Goal: Task Accomplishment & Management: Use online tool/utility

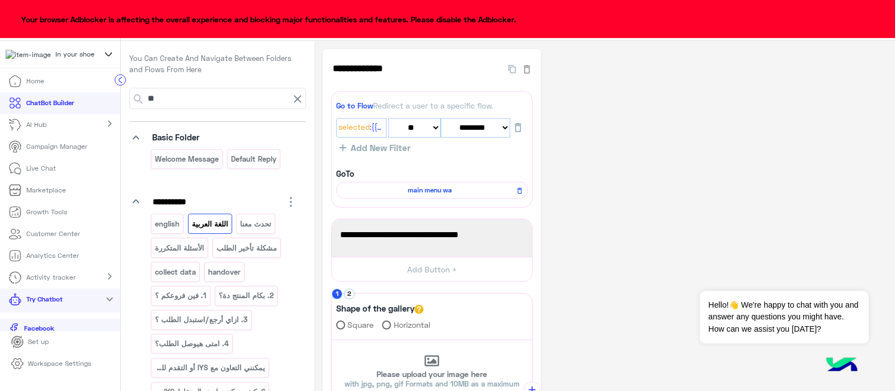
select select "*"
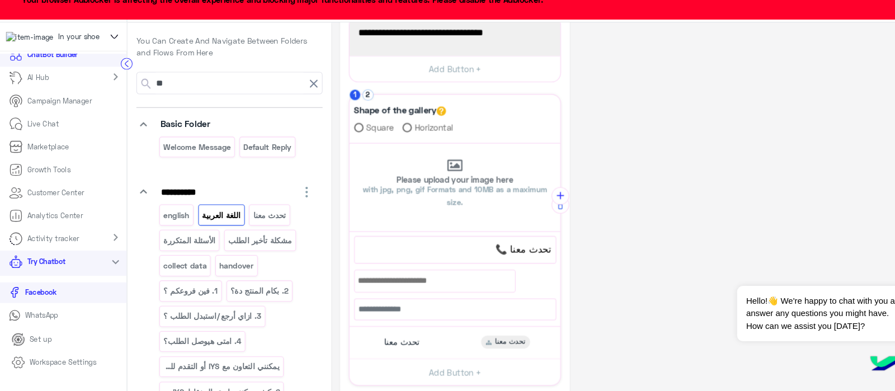
scroll to position [230, 0]
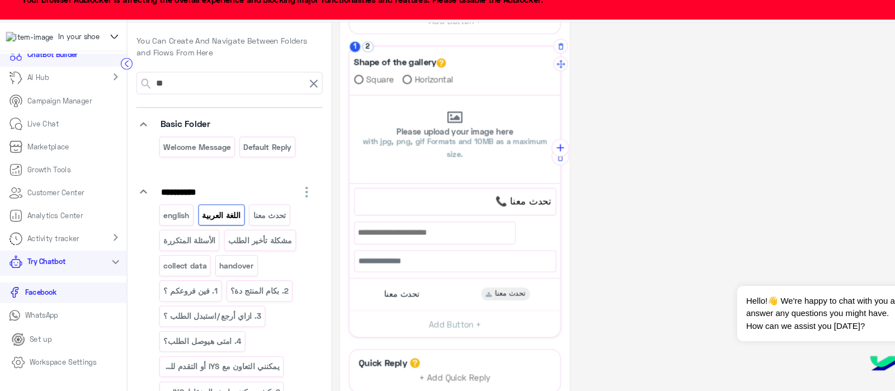
click at [477, 203] on span "تحدث معنا 📞" at bounding box center [432, 210] width 182 height 15
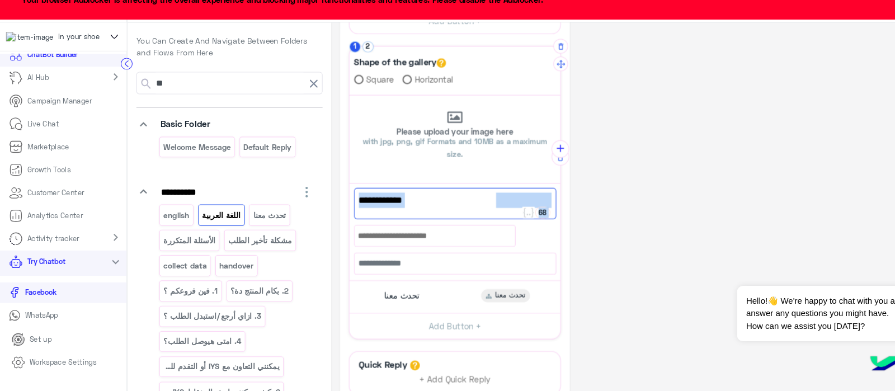
drag, startPoint x: 461, startPoint y: 205, endPoint x: 530, endPoint y: 198, distance: 69.1
click at [530, 198] on div "**********" at bounding box center [432, 237] width 200 height 86
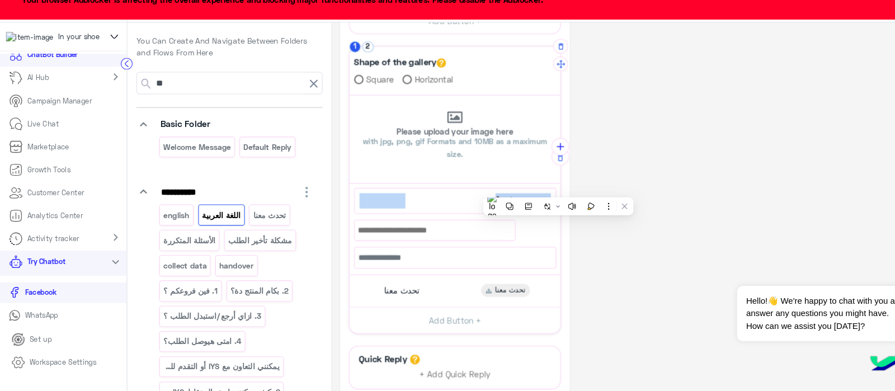
click at [452, 209] on span "تحدث معنا 📞" at bounding box center [432, 210] width 182 height 15
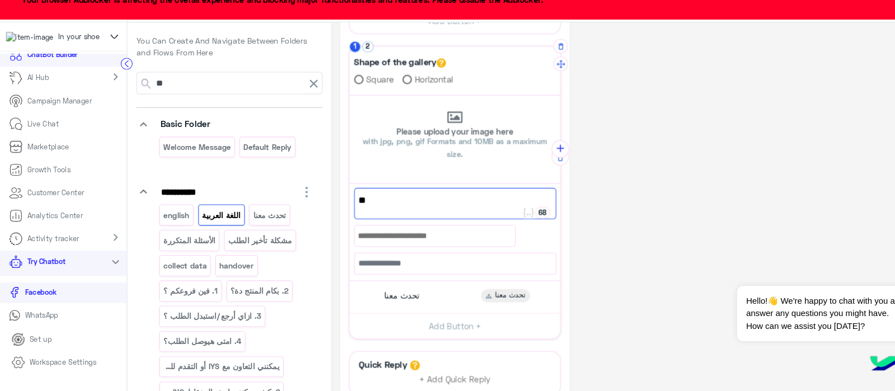
type textarea "*"
paste textarea "**********"
paste textarea "****"
type textarea "**********"
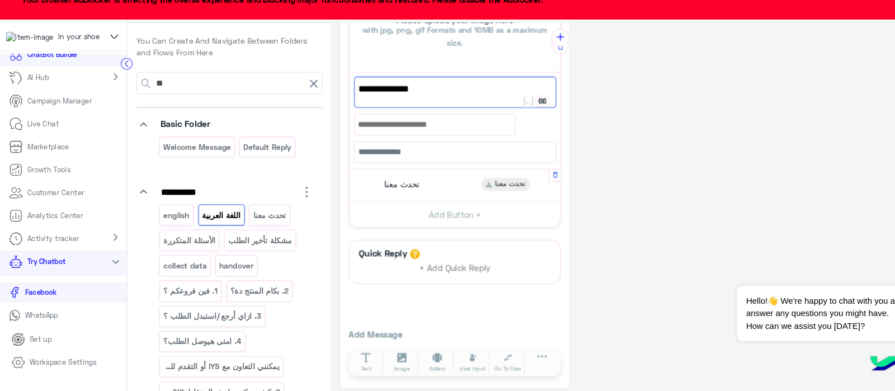
scroll to position [336, 0]
click at [388, 192] on span "تحدث معنا" at bounding box center [382, 194] width 34 height 10
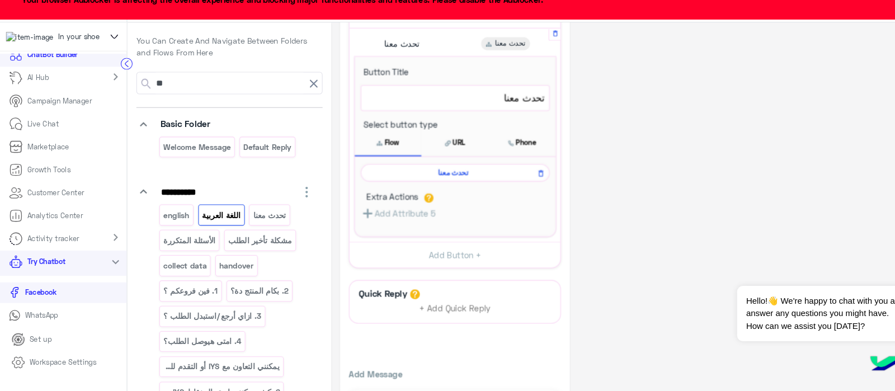
scroll to position [464, 0]
click at [514, 181] on icon at bounding box center [514, 183] width 8 height 13
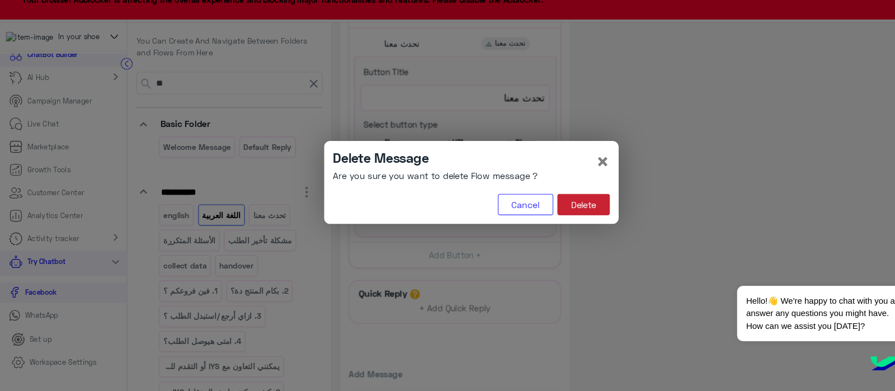
click at [555, 210] on button "Delete" at bounding box center [554, 214] width 50 height 20
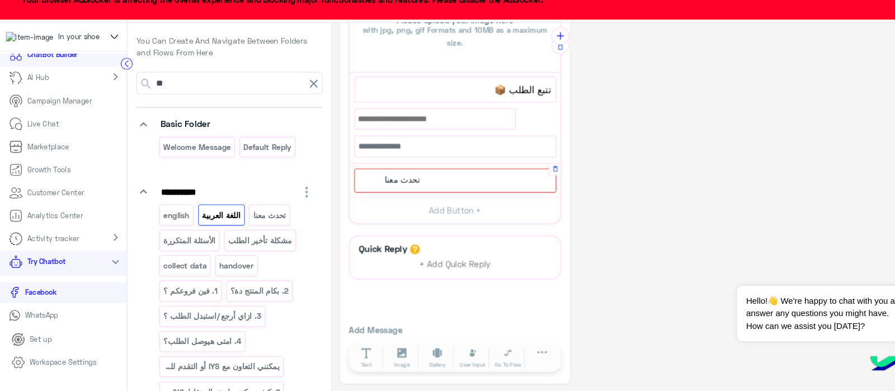
click at [369, 196] on div "تحدث معنا" at bounding box center [432, 191] width 192 height 23
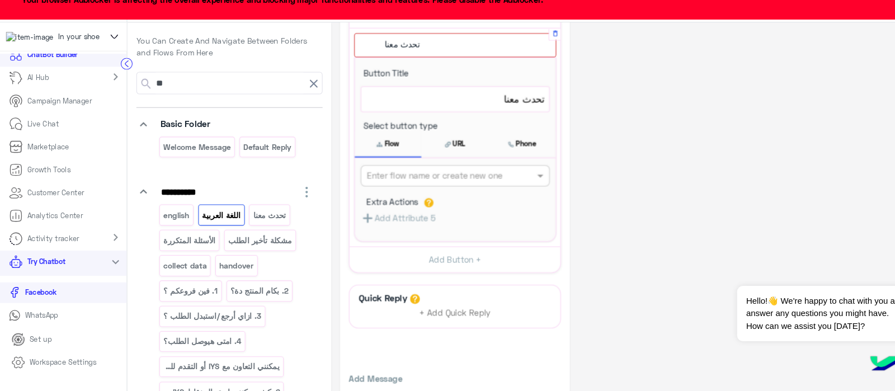
click at [383, 187] on input "text" at bounding box center [413, 187] width 130 height 12
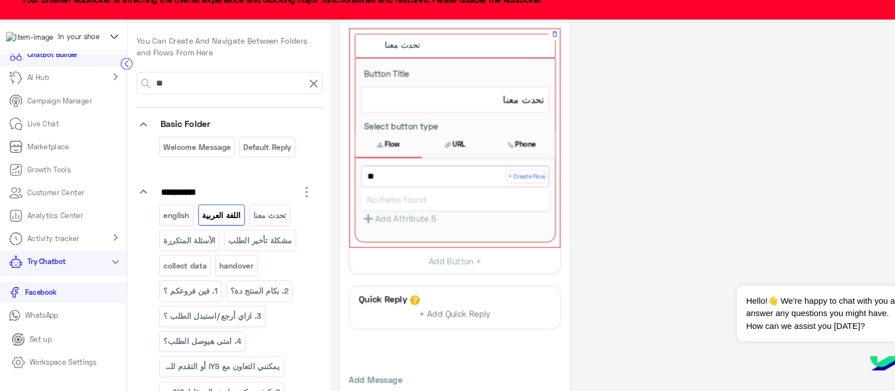
type input "*"
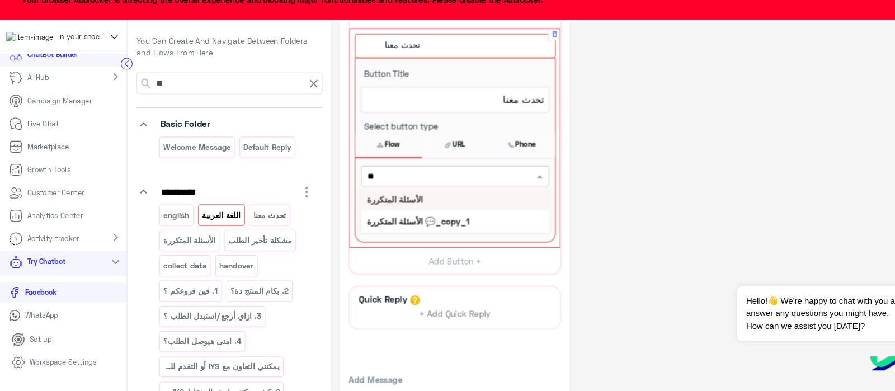
type input "*"
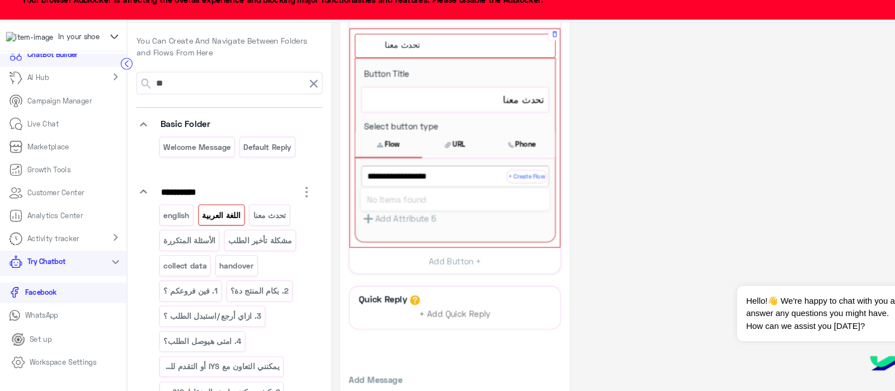
type input "**********"
click at [364, 207] on b "4. امتى هيوصل الطلب؟" at bounding box center [387, 209] width 78 height 10
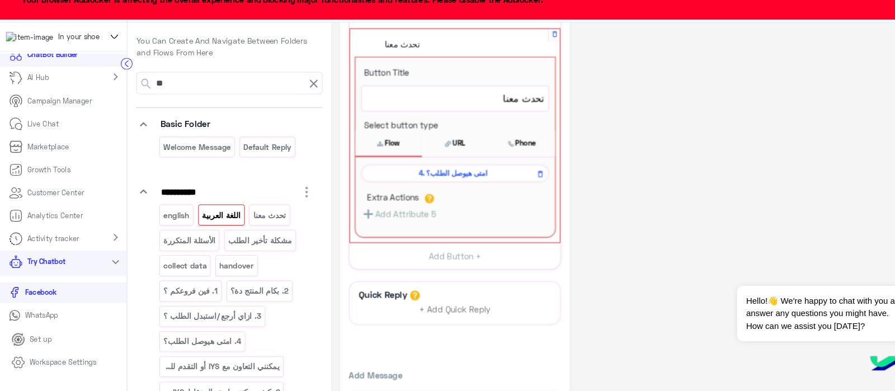
click at [365, 146] on button "Flow" at bounding box center [368, 155] width 63 height 23
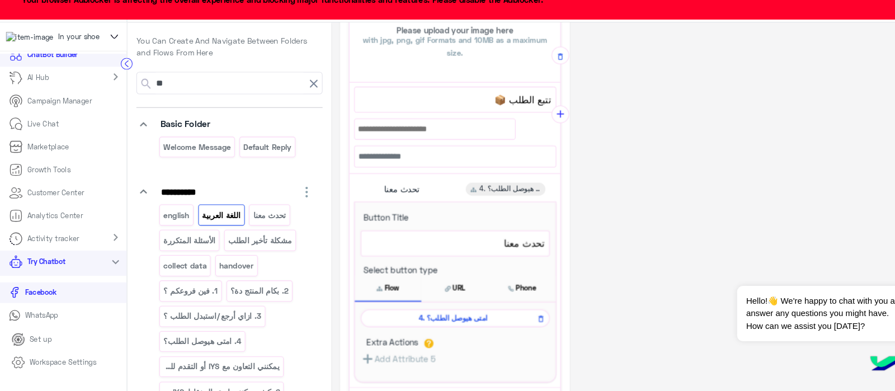
scroll to position [327, 0]
drag, startPoint x: 485, startPoint y: 111, endPoint x: 532, endPoint y: 115, distance: 47.2
click at [532, 115] on div "**********" at bounding box center [431, 188] width 201 height 445
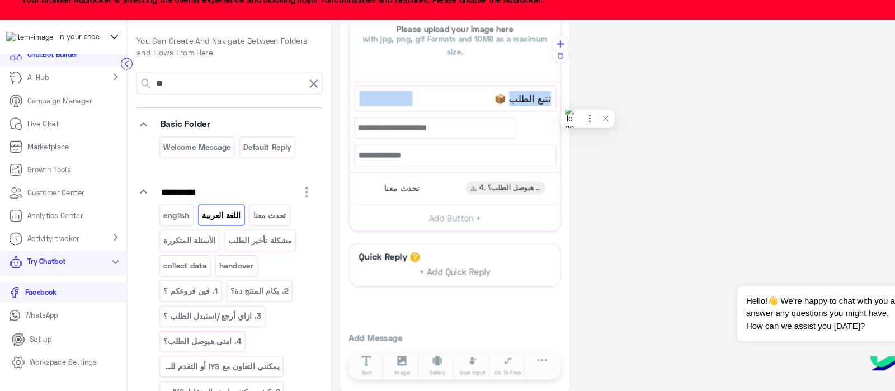
scroll to position [262, 0]
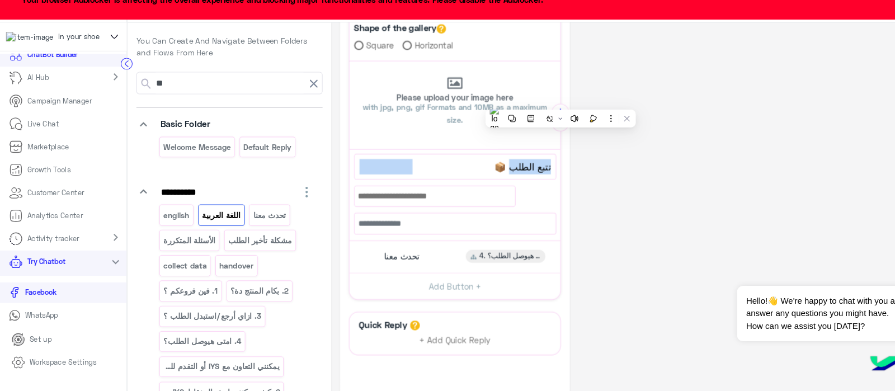
copy div "66 تتبع الطلب"
drag, startPoint x: 385, startPoint y: 238, endPoint x: 379, endPoint y: 254, distance: 17.9
click at [385, 238] on input "text" at bounding box center [432, 231] width 192 height 21
click at [375, 258] on span "تحدث معنا" at bounding box center [382, 263] width 34 height 10
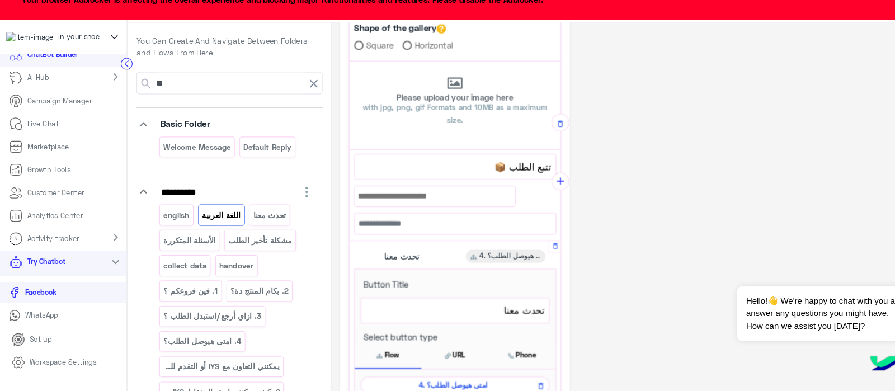
click at [465, 311] on span "تحدث معنا" at bounding box center [431, 314] width 169 height 15
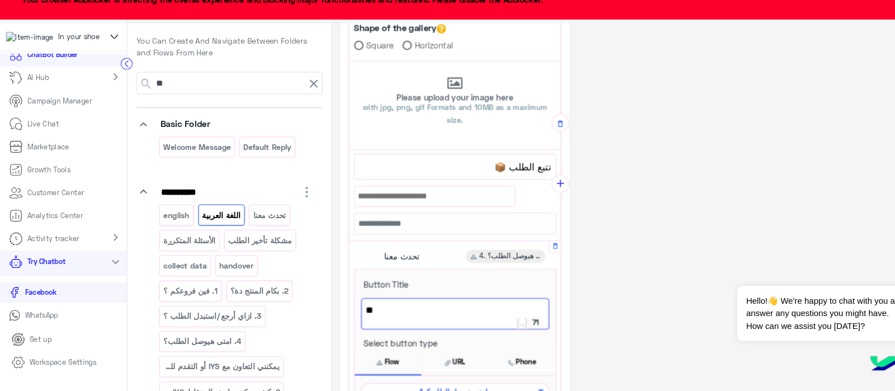
type textarea "*"
paste textarea "**********"
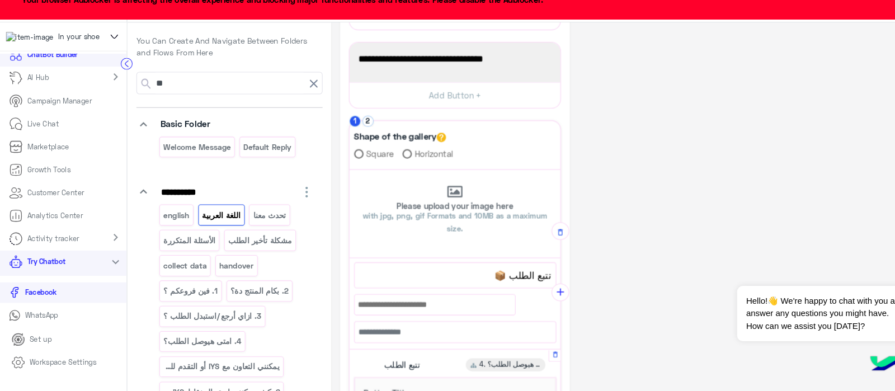
scroll to position [157, 0]
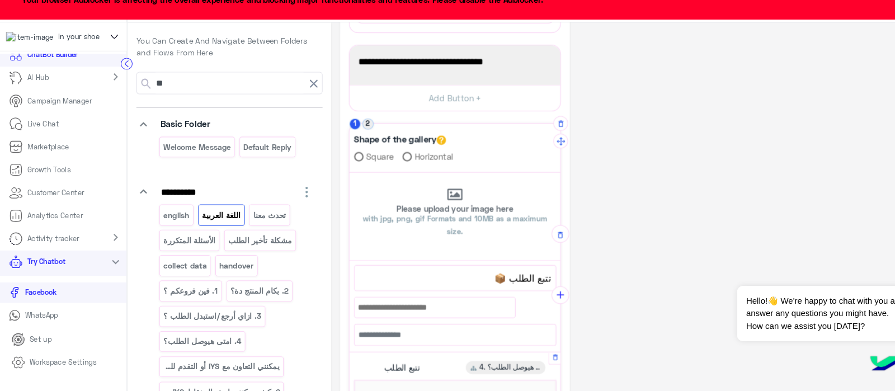
type textarea "**********"
click at [349, 135] on button "2" at bounding box center [349, 137] width 11 height 11
click at [140, 27] on span "Your browser Adblocker is affecting the overall experience and blocking major f…" at bounding box center [268, 19] width 503 height 20
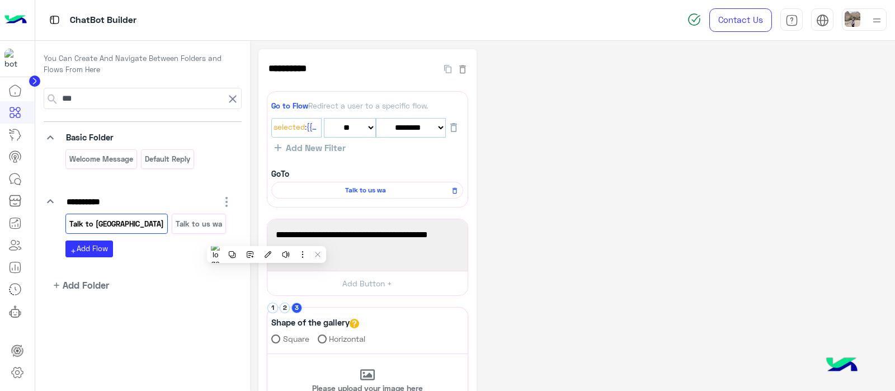
select select "*"
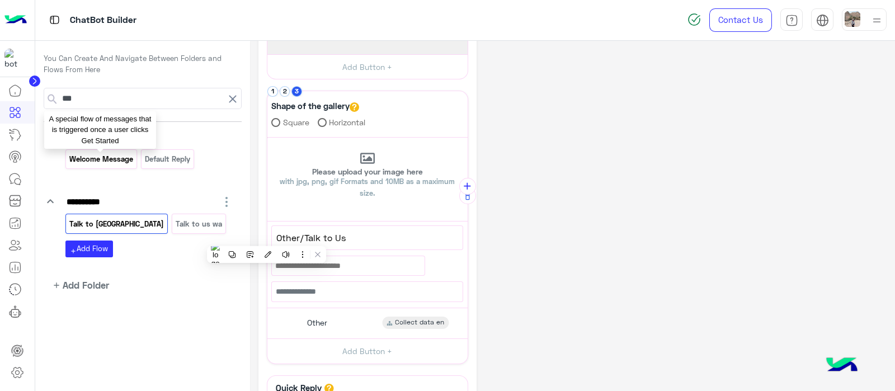
click at [92, 155] on p "Welcome Message" at bounding box center [100, 159] width 65 height 13
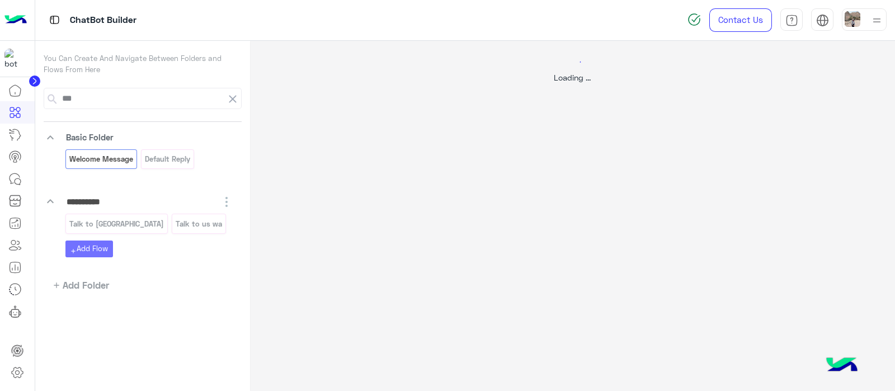
scroll to position [0, 0]
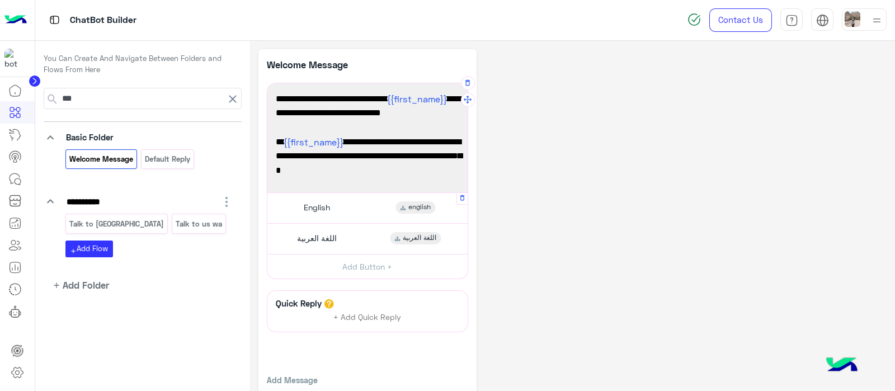
click at [350, 208] on div "English english" at bounding box center [367, 208] width 192 height 22
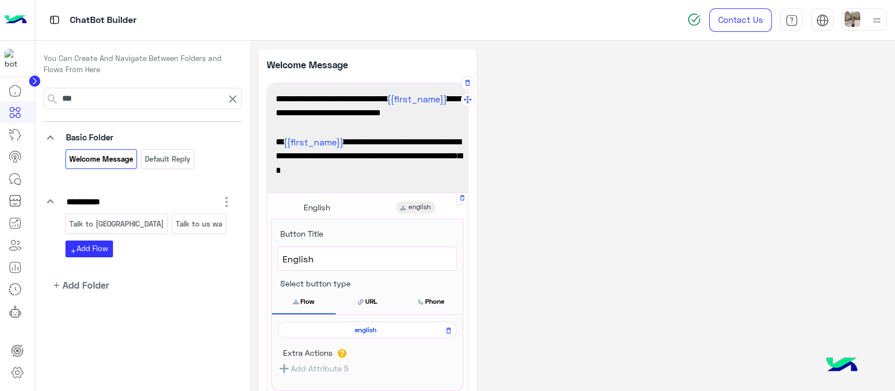
click at [346, 323] on div "english" at bounding box center [367, 330] width 180 height 17
click at [345, 329] on span "english" at bounding box center [365, 330] width 163 height 10
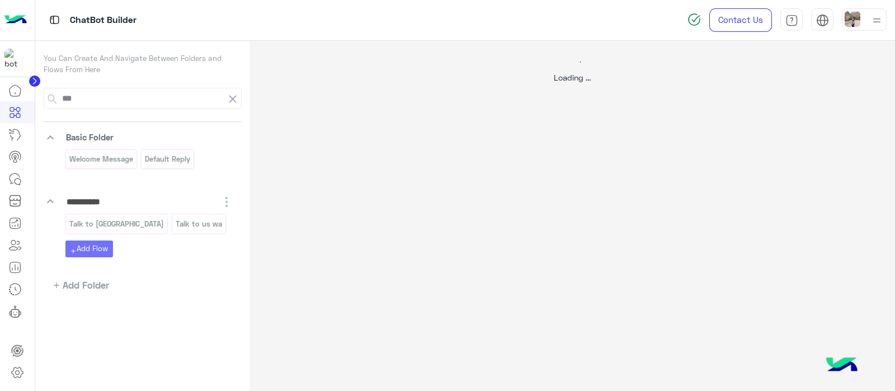
click at [345, 329] on div "Loading ..." at bounding box center [572, 236] width 645 height 391
select select "*"
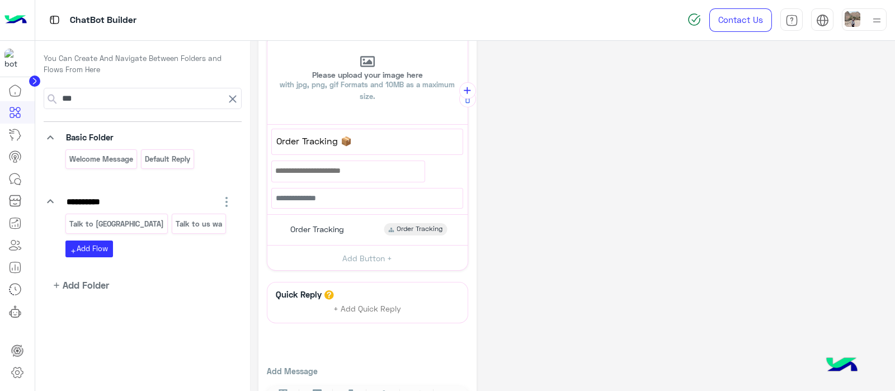
scroll to position [300, 0]
click at [338, 139] on span "Order Tracking 📦" at bounding box center [367, 140] width 182 height 15
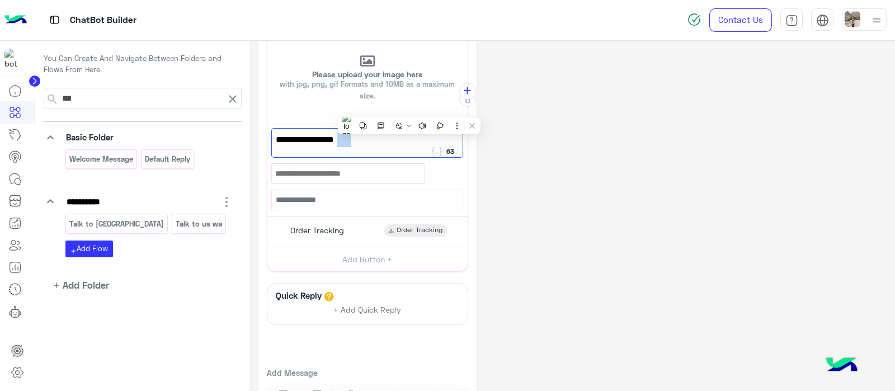
scroll to position [300, 0]
